Goal: Task Accomplishment & Management: Complete application form

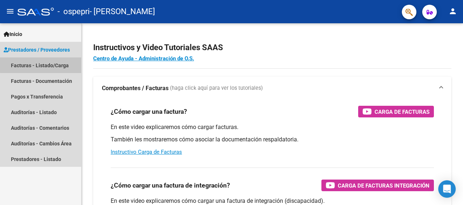
click at [52, 64] on link "Facturas - Listado/Carga" at bounding box center [40, 66] width 81 height 16
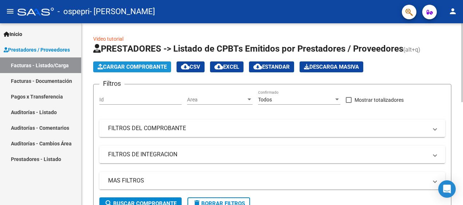
click at [159, 70] on span "Cargar Comprobante" at bounding box center [132, 67] width 69 height 7
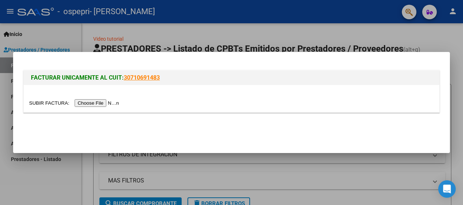
click at [90, 103] on input "file" at bounding box center [75, 103] width 92 height 8
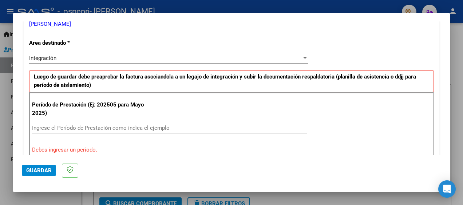
scroll to position [161, 0]
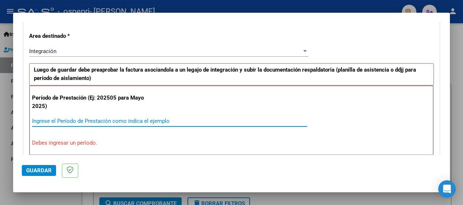
click at [128, 119] on input "Ingrese el Período de Prestación como indica el ejemplo" at bounding box center [169, 121] width 275 height 7
type input "2"
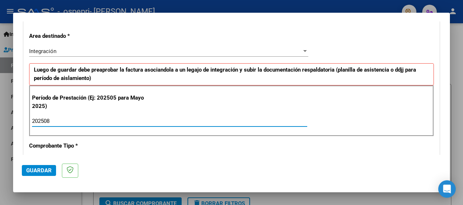
type input "202508"
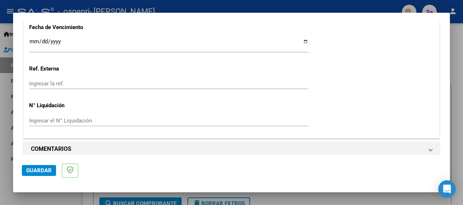
scroll to position [527, 0]
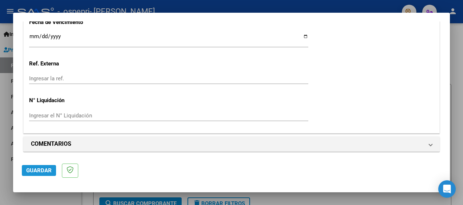
click at [44, 170] on span "Guardar" at bounding box center [38, 170] width 25 height 7
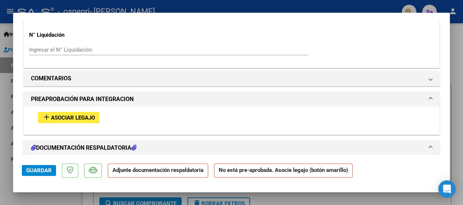
scroll to position [581, 0]
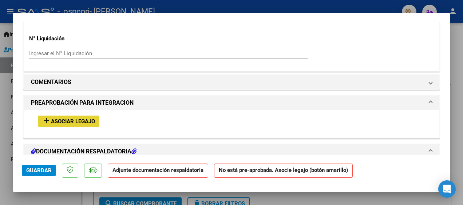
click at [90, 119] on span "Asociar Legajo" at bounding box center [73, 121] width 44 height 7
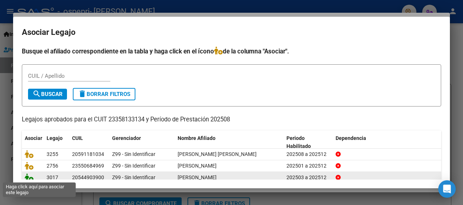
click at [28, 176] on icon at bounding box center [29, 178] width 9 height 8
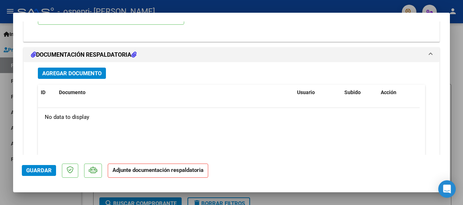
scroll to position [793, 0]
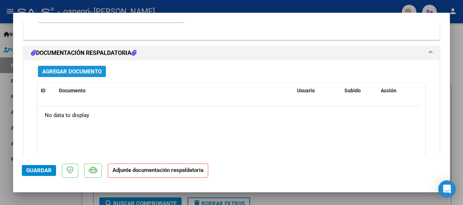
click at [94, 69] on span "Agregar Documento" at bounding box center [71, 71] width 59 height 7
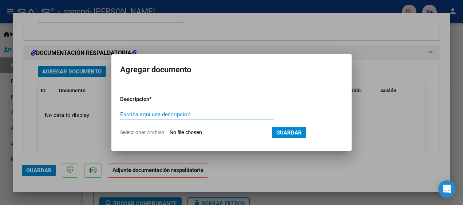
click at [207, 116] on input "Escriba aquí una descripcion" at bounding box center [197, 114] width 154 height 7
type input "PLANILLA DE ASISTENCIA"
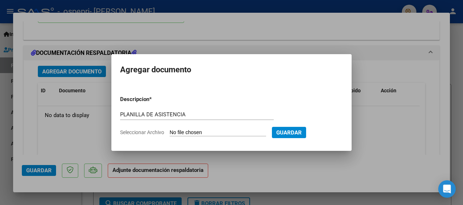
click at [243, 131] on input "Seleccionar Archivo" at bounding box center [218, 133] width 96 height 7
type input "C:\fakepath\Planilla asistencia [DATE].pdf"
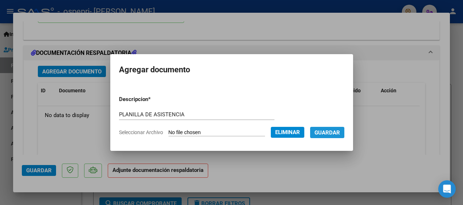
click at [330, 128] on button "Guardar" at bounding box center [327, 132] width 34 height 11
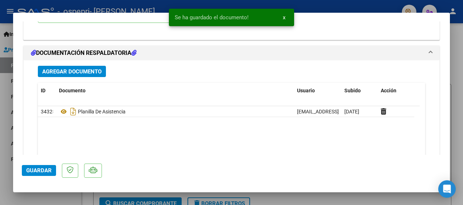
scroll to position [850, 0]
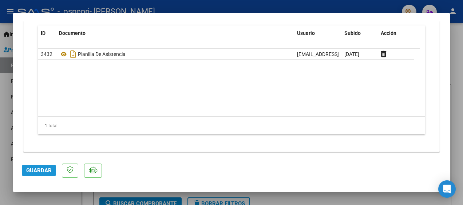
click at [39, 170] on span "Guardar" at bounding box center [38, 170] width 25 height 7
click at [42, 170] on span "Guardar" at bounding box center [38, 170] width 25 height 7
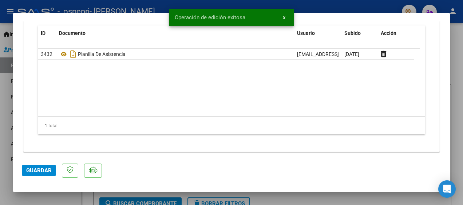
click at [458, 123] on div at bounding box center [231, 102] width 463 height 205
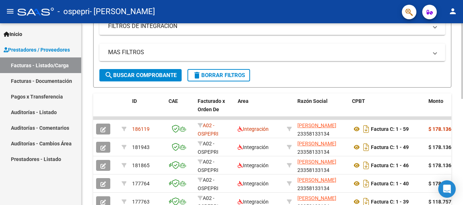
scroll to position [136, 0]
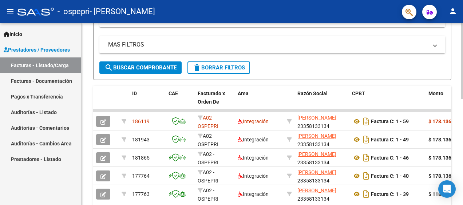
click at [463, 139] on html "menu - ospepri - [PERSON_NAME] person Inicio Instructivos Contacto OS Prestador…" at bounding box center [231, 102] width 463 height 205
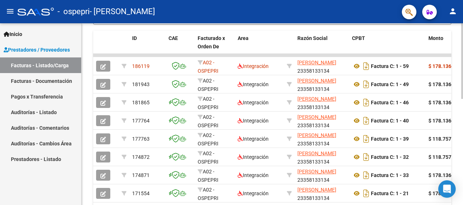
scroll to position [192, 0]
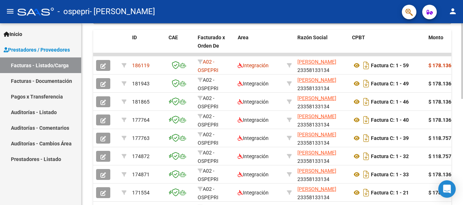
click at [463, 108] on html "menu - ospepri - [PERSON_NAME] person Inicio Instructivos Contacto OS Prestador…" at bounding box center [231, 102] width 463 height 205
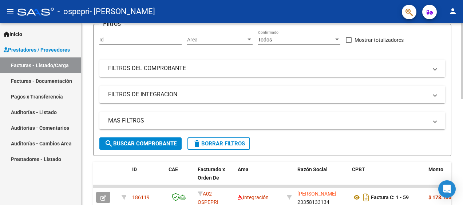
scroll to position [0, 0]
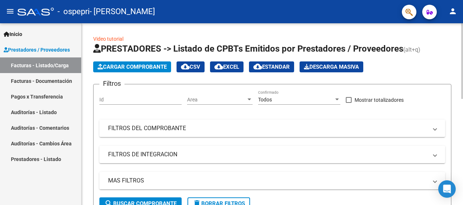
click at [463, 15] on html "menu - ospepri - [PERSON_NAME] person Inicio Instructivos Contacto OS Prestador…" at bounding box center [231, 102] width 463 height 205
click at [151, 64] on span "Cargar Comprobante" at bounding box center [132, 67] width 69 height 7
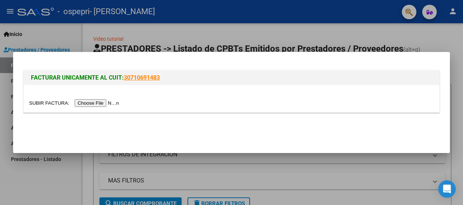
click at [84, 101] on input "file" at bounding box center [75, 103] width 92 height 8
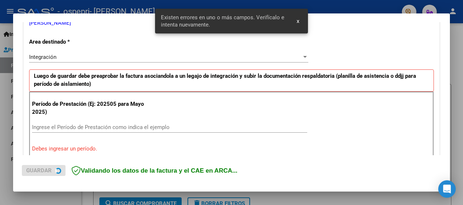
scroll to position [172, 0]
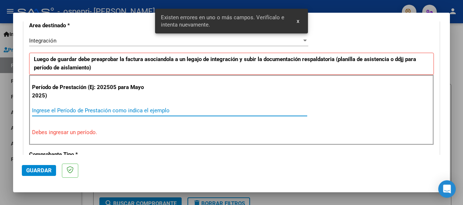
click at [160, 107] on input "Ingrese el Período de Prestación como indica el ejemplo" at bounding box center [169, 110] width 275 height 7
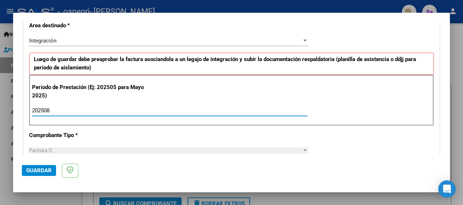
type input "202508"
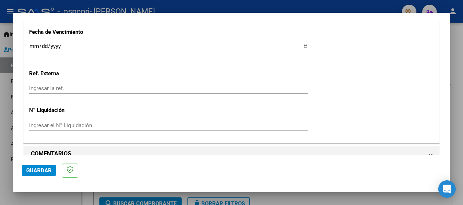
scroll to position [527, 0]
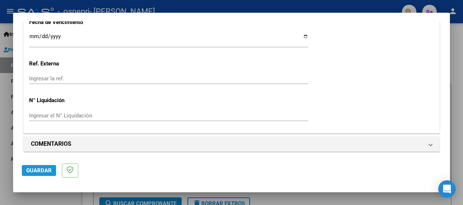
click at [38, 171] on span "Guardar" at bounding box center [38, 170] width 25 height 7
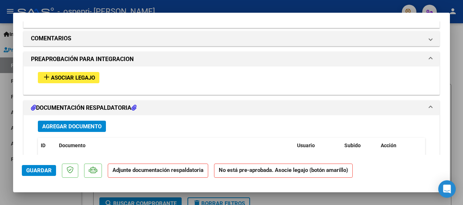
scroll to position [623, 0]
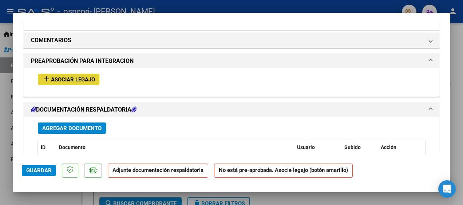
click at [83, 76] on span "Asociar Legajo" at bounding box center [73, 79] width 44 height 7
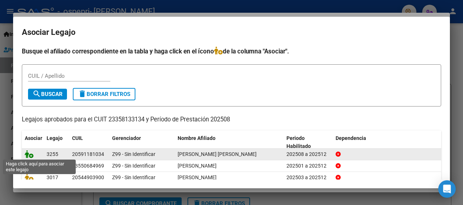
click at [30, 153] on icon at bounding box center [29, 154] width 9 height 8
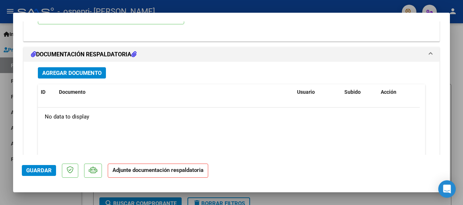
scroll to position [793, 0]
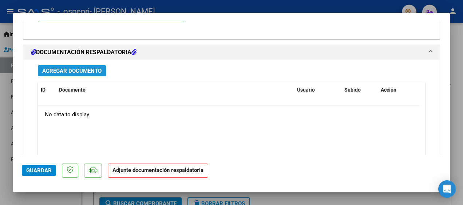
click at [88, 71] on span "Agregar Documento" at bounding box center [71, 71] width 59 height 7
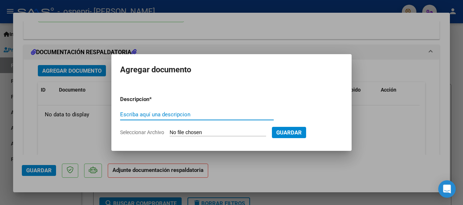
click at [174, 111] on input "Escriba aquí una descripcion" at bounding box center [197, 114] width 154 height 7
type input "Planilla asistencia [DATE]"
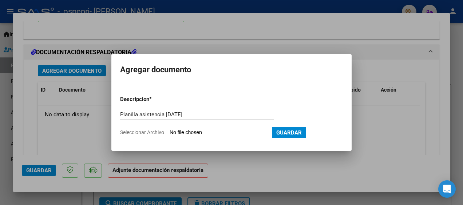
click at [183, 133] on input "Seleccionar Archivo" at bounding box center [218, 133] width 96 height 7
type input "C:\fakepath\Planilla asistencia [DATE].pdf"
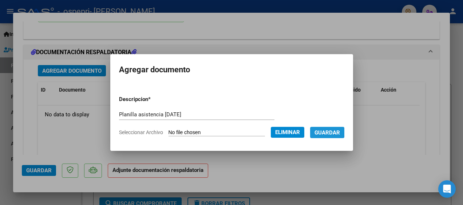
click at [318, 131] on span "Guardar" at bounding box center [326, 133] width 25 height 7
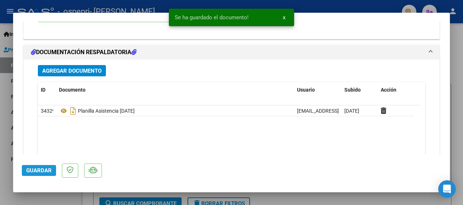
click at [42, 171] on span "Guardar" at bounding box center [38, 170] width 25 height 7
click at [457, 55] on div at bounding box center [231, 102] width 463 height 205
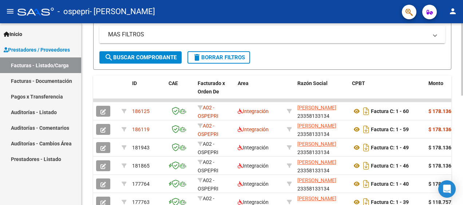
scroll to position [146, 0]
click at [462, 112] on div at bounding box center [462, 119] width 2 height 72
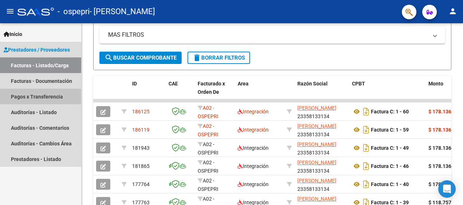
click at [30, 97] on link "Pagos x Transferencia" at bounding box center [40, 97] width 81 height 16
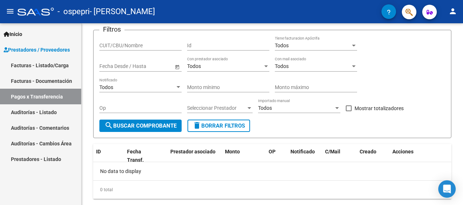
scroll to position [63, 0]
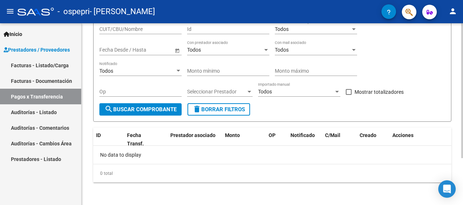
click at [460, 94] on div "PRESTADORES -> Pagos por Transferencia (alt+p) cloud_download Exportar CSV Impo…" at bounding box center [273, 83] width 383 height 246
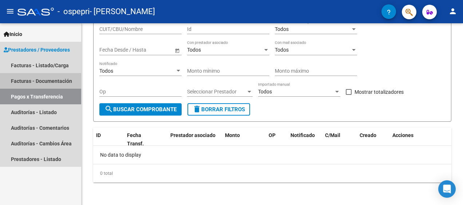
click at [47, 86] on link "Facturas - Documentación" at bounding box center [40, 81] width 81 height 16
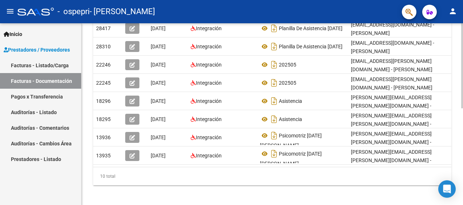
scroll to position [207, 0]
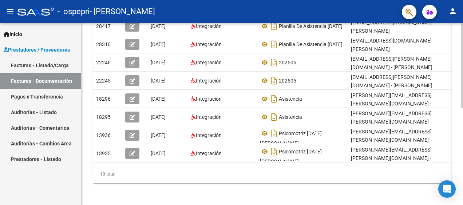
click at [460, 138] on div "PRESTADORES -> Comprobantes - Documentación Respaldatoria cloud_download Export…" at bounding box center [273, 12] width 383 height 390
click at [460, 138] on div "PRESTADORES -> Comprobantes - Documentación Respaldatoria cloud_download Export…" at bounding box center [272, 12] width 381 height 390
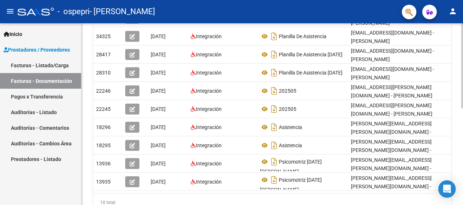
click at [463, 128] on html "menu - ospepri - [PERSON_NAME] person Inicio Instructivos Contacto OS Prestador…" at bounding box center [231, 102] width 463 height 205
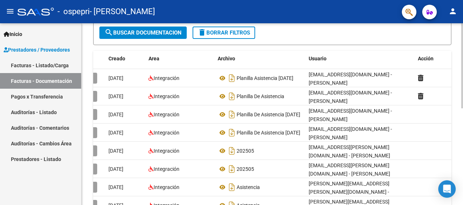
scroll to position [109, 0]
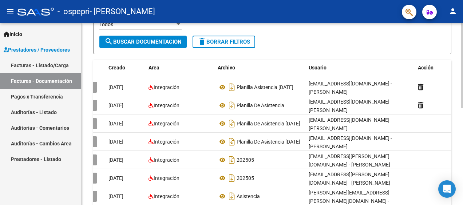
click at [462, 130] on div at bounding box center [462, 116] width 2 height 85
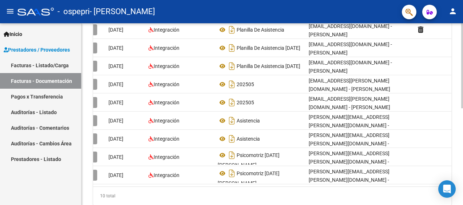
click at [463, 167] on html "menu - ospepri - [PERSON_NAME] person Inicio Instructivos Contacto OS Prestador…" at bounding box center [231, 102] width 463 height 205
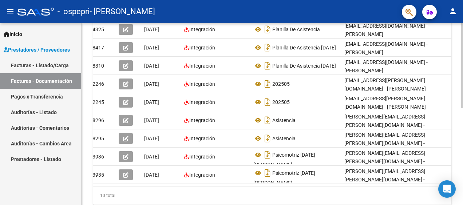
scroll to position [0, 0]
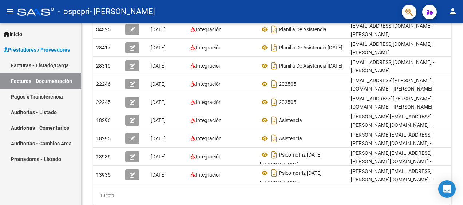
click at [43, 68] on link "Facturas - Listado/Carga" at bounding box center [40, 66] width 81 height 16
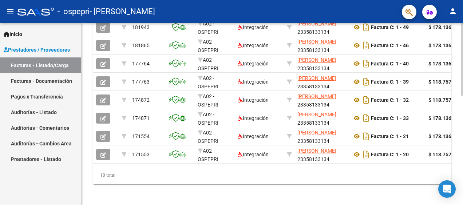
scroll to position [274, 0]
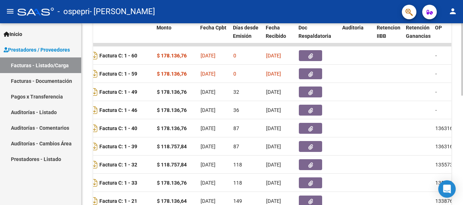
scroll to position [205, 0]
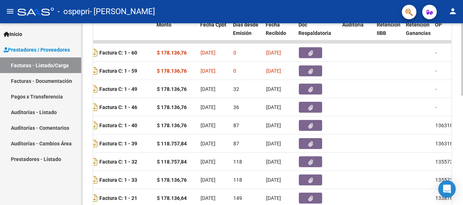
click at [463, 119] on html "menu - ospepri - [PERSON_NAME] person Inicio Instructivos Contacto OS Prestador…" at bounding box center [231, 102] width 463 height 205
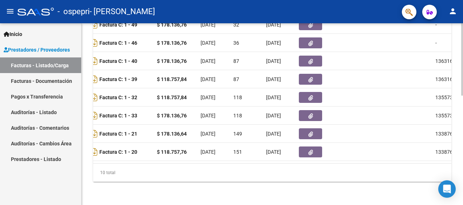
scroll to position [273, 0]
click at [463, 168] on html "menu - ospepri - [PERSON_NAME] person Inicio Instructivos Contacto OS Prestador…" at bounding box center [231, 102] width 463 height 205
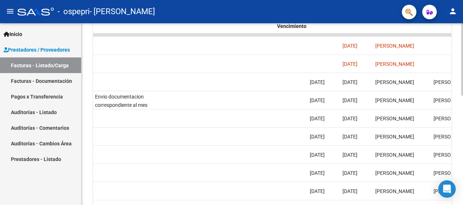
scroll to position [213, 0]
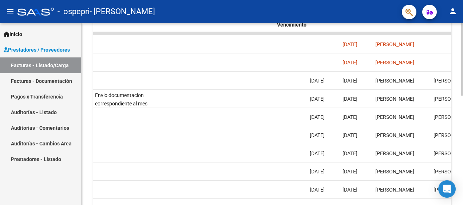
click at [463, 141] on html "menu - ospepri - [PERSON_NAME] person Inicio Instructivos Contacto OS Prestador…" at bounding box center [231, 102] width 463 height 205
